Goal: Task Accomplishment & Management: Manage account settings

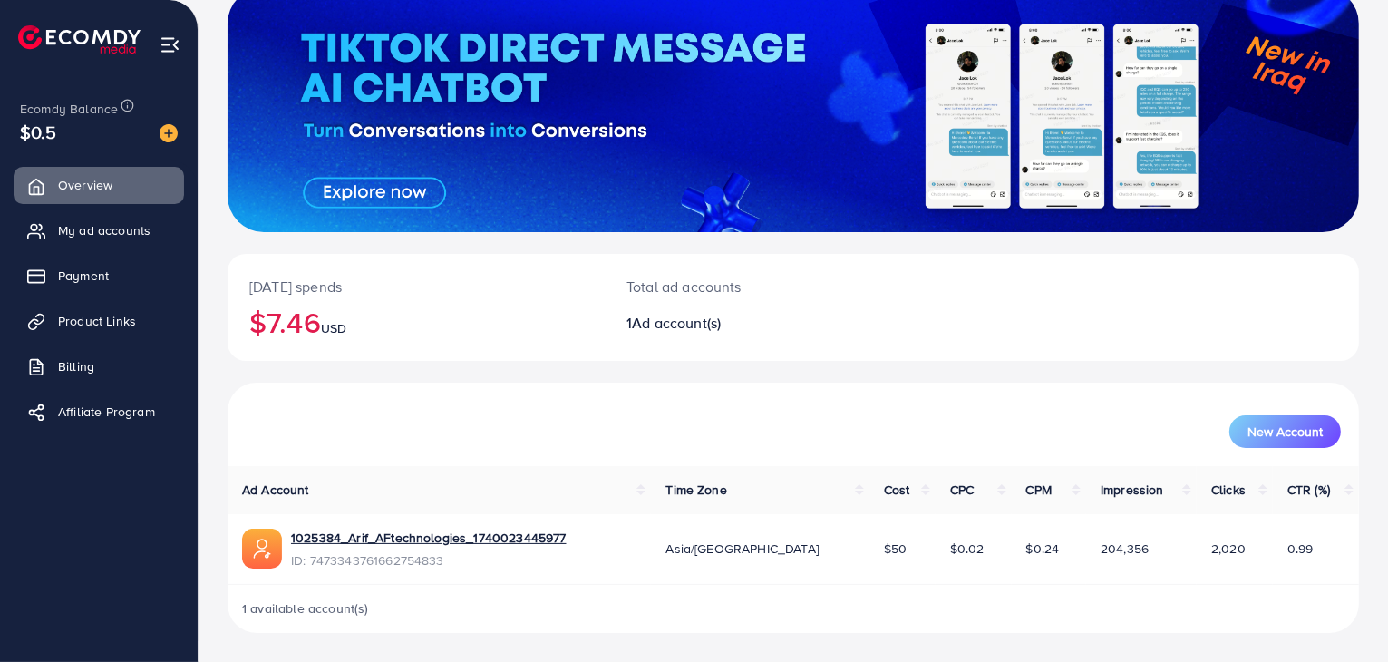
scroll to position [124, 0]
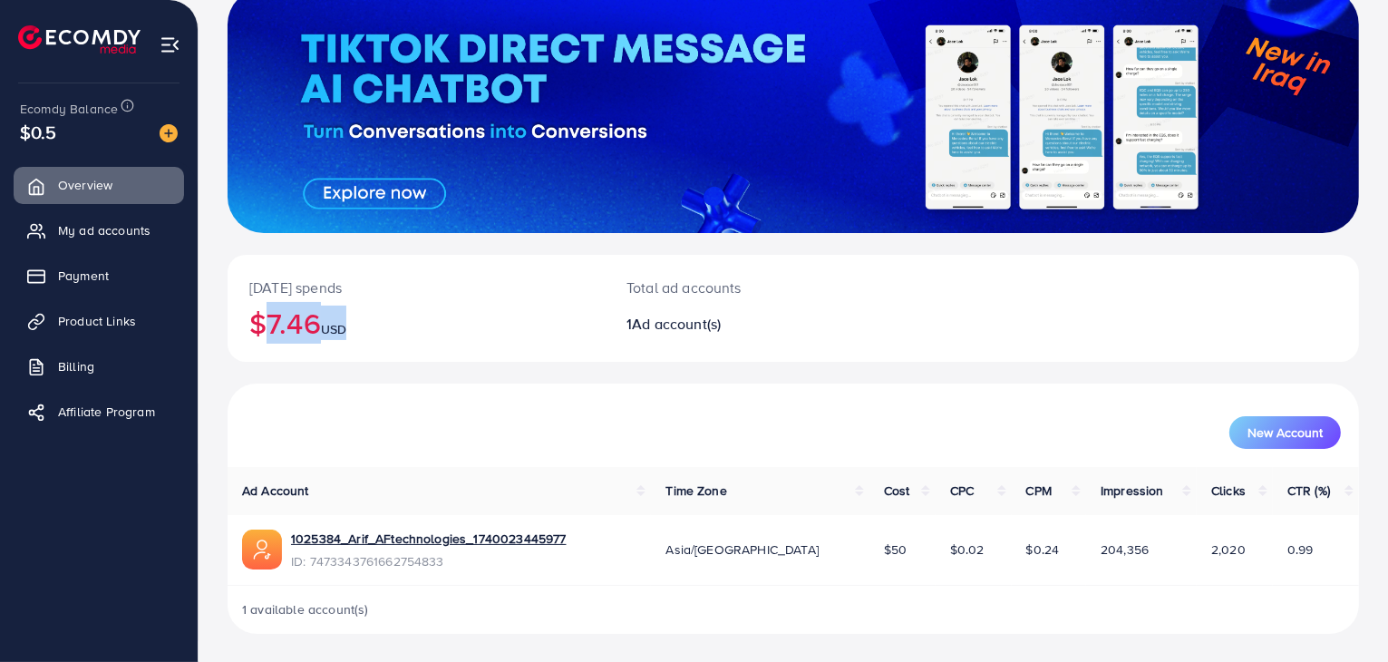
drag, startPoint x: 366, startPoint y: 320, endPoint x: 223, endPoint y: 330, distance: 143.6
click at [223, 330] on div "Today's spends $7.46 USD Total ad accounts 1 Ad account(s) New Account Ad Accou…" at bounding box center [794, 269] width 1190 height 787
click at [399, 322] on h2 "$7.46 USD" at bounding box center [416, 323] width 334 height 34
click at [611, 324] on div "Total ad accounts 1 Ad account(s)" at bounding box center [746, 308] width 283 height 107
click at [671, 323] on span "Ad account(s)" at bounding box center [676, 324] width 89 height 20
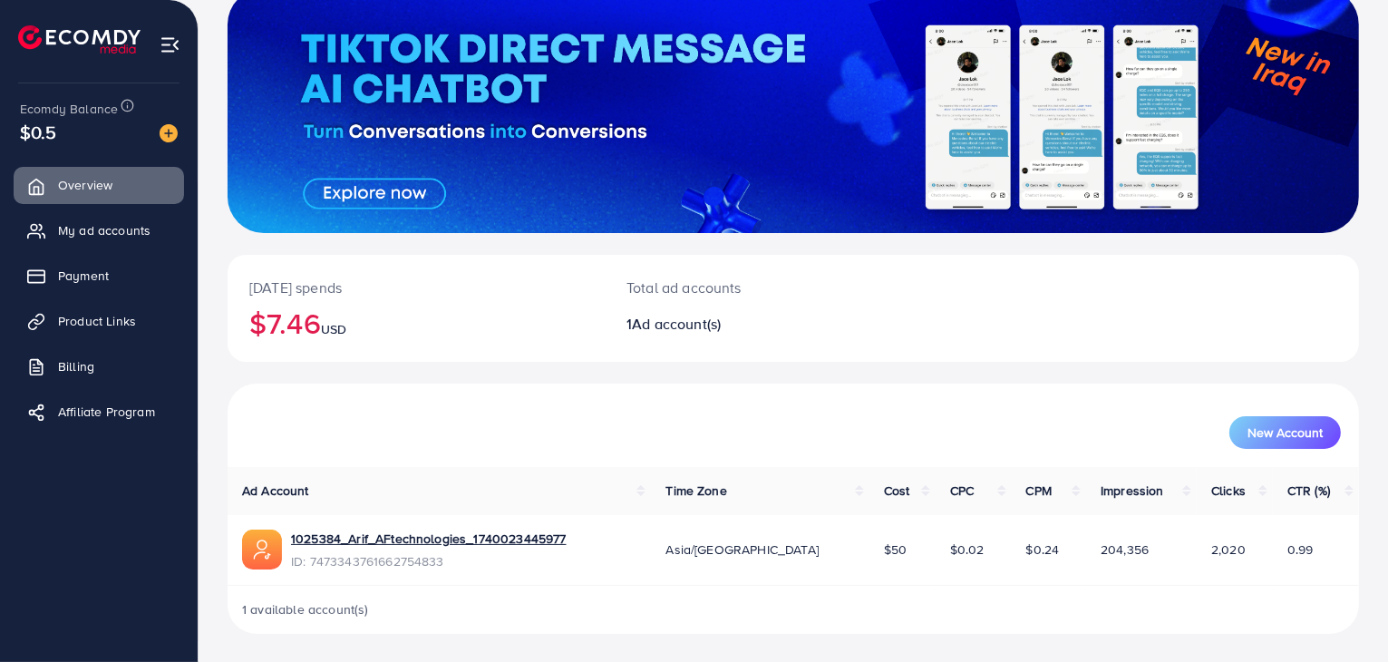
click at [594, 332] on div "Today's spends $7.46 USD" at bounding box center [416, 308] width 377 height 107
drag, startPoint x: 242, startPoint y: 322, endPoint x: 523, endPoint y: 320, distance: 281.1
click at [470, 322] on div "Today's spends $7.46 USD" at bounding box center [416, 308] width 377 height 107
click at [523, 319] on h2 "$7.46 USD" at bounding box center [416, 323] width 334 height 34
click at [112, 278] on span "Payment" at bounding box center [88, 276] width 51 height 18
